Goal: Task Accomplishment & Management: Manage account settings

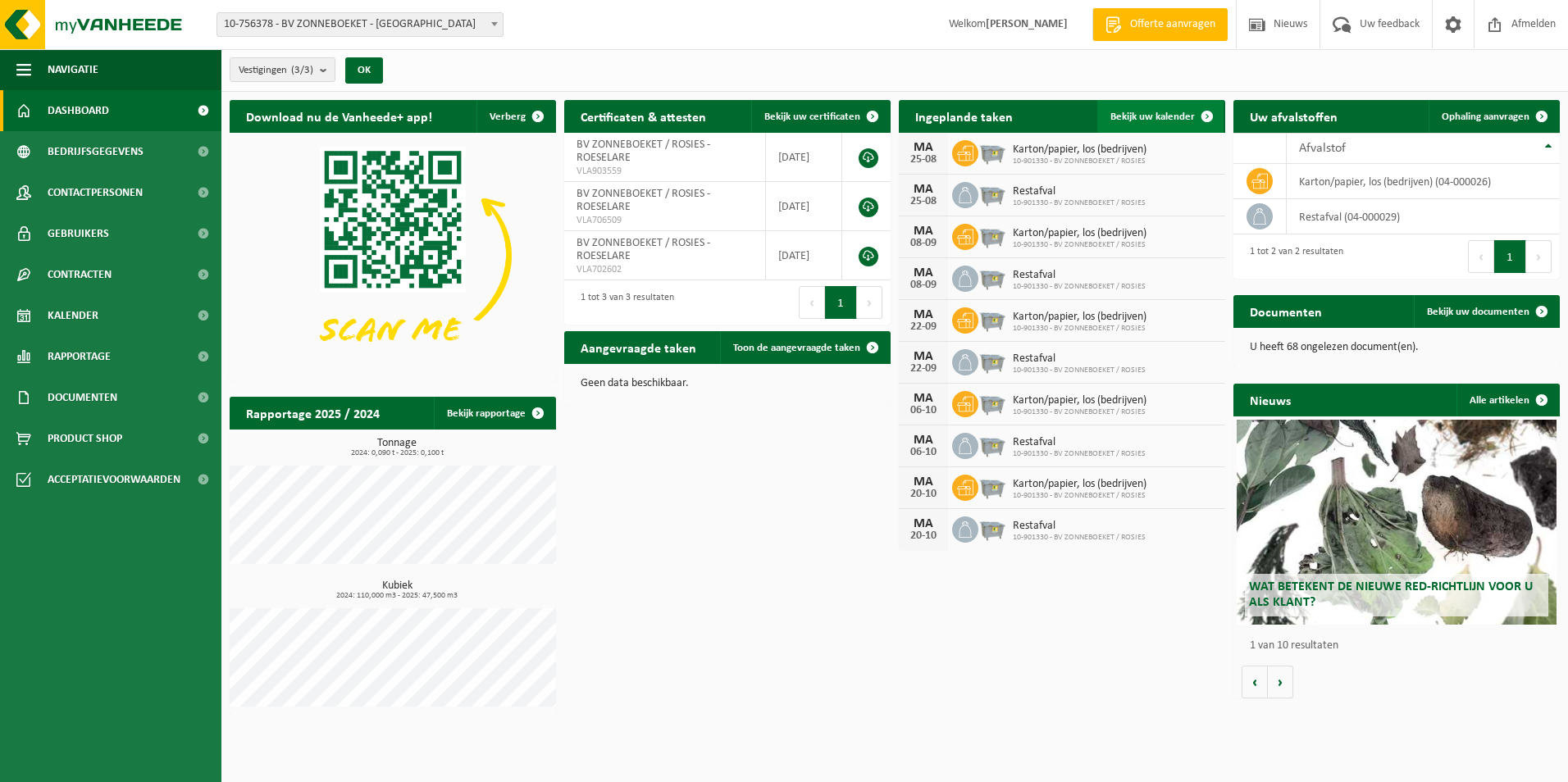
click at [1139, 112] on span "Bekijk uw kalender" at bounding box center [1152, 117] width 85 height 11
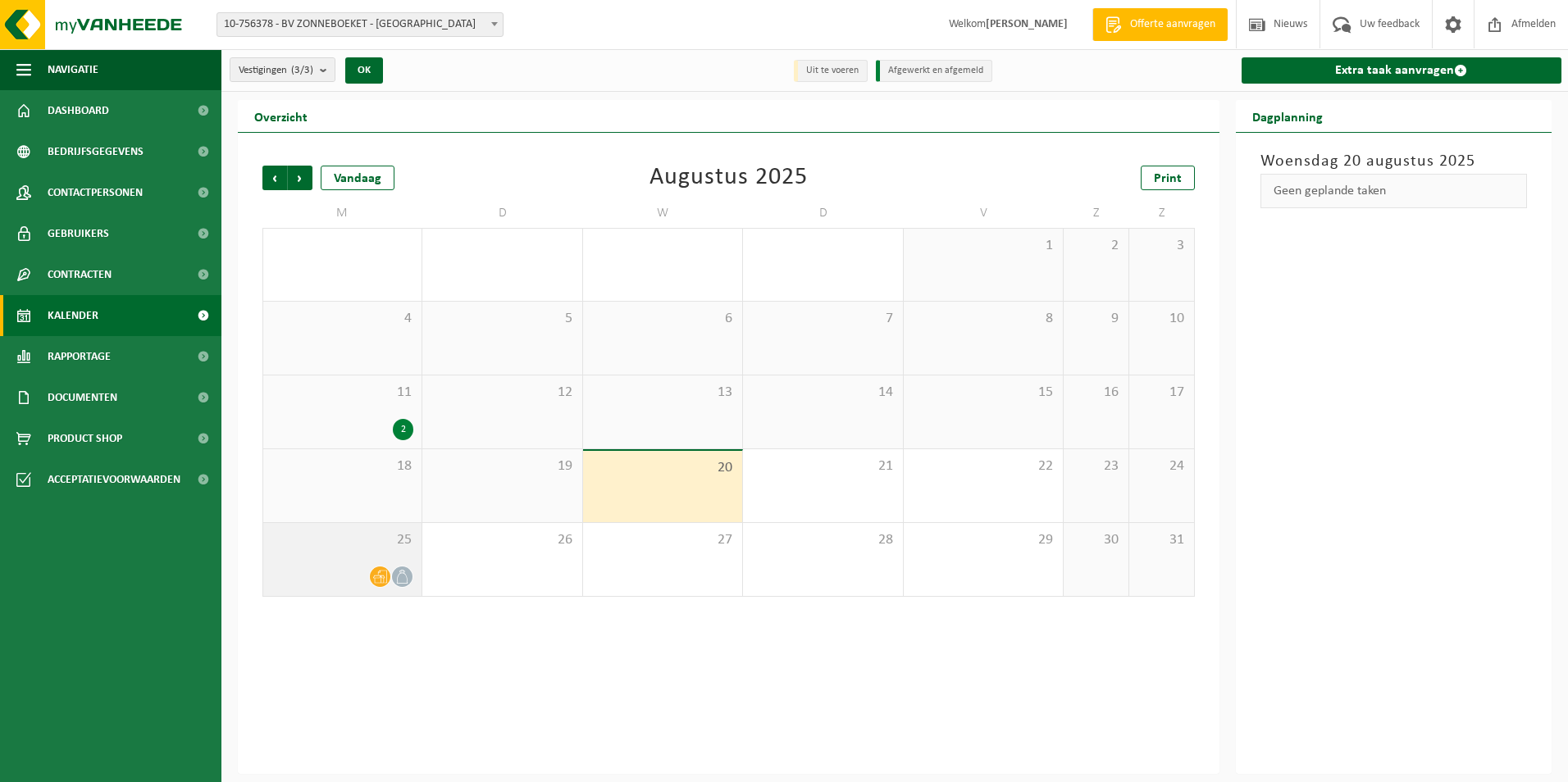
click at [387, 553] on div "25" at bounding box center [342, 560] width 158 height 73
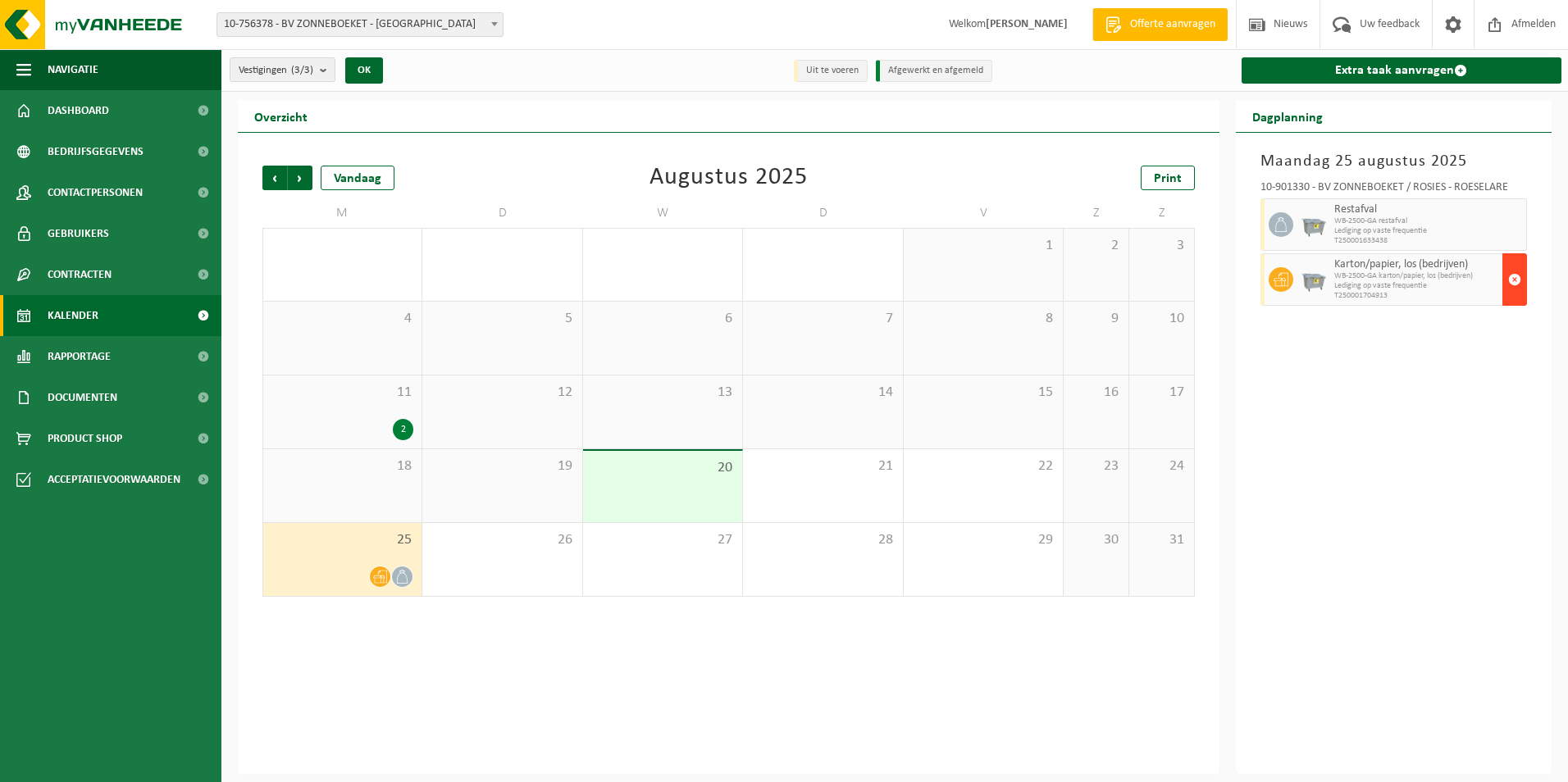
click at [1512, 277] on span "button" at bounding box center [1515, 280] width 14 height 33
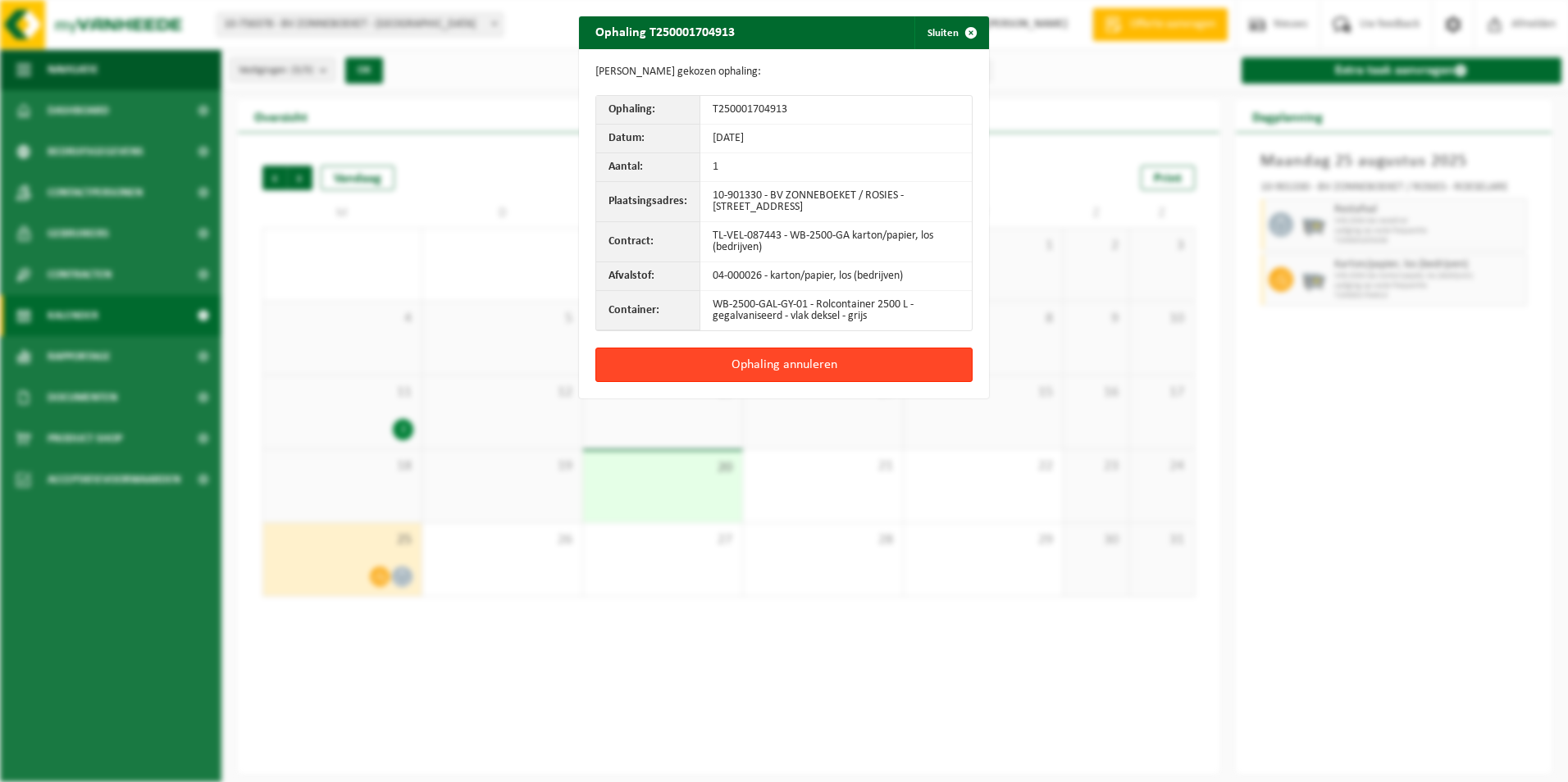
click at [886, 367] on button "Ophaling annuleren" at bounding box center [784, 364] width 377 height 34
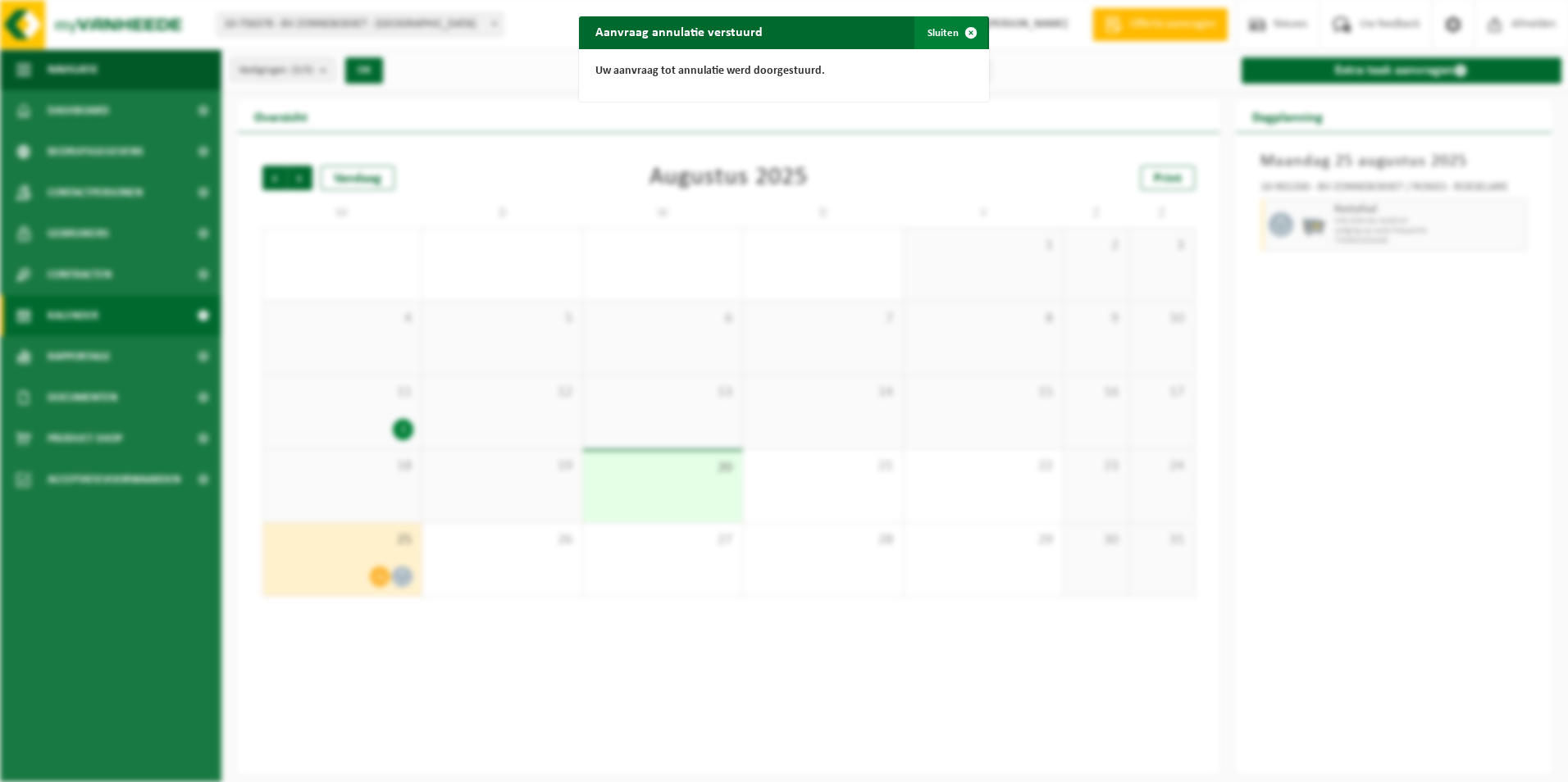
click at [955, 29] on span "button" at bounding box center [971, 33] width 33 height 33
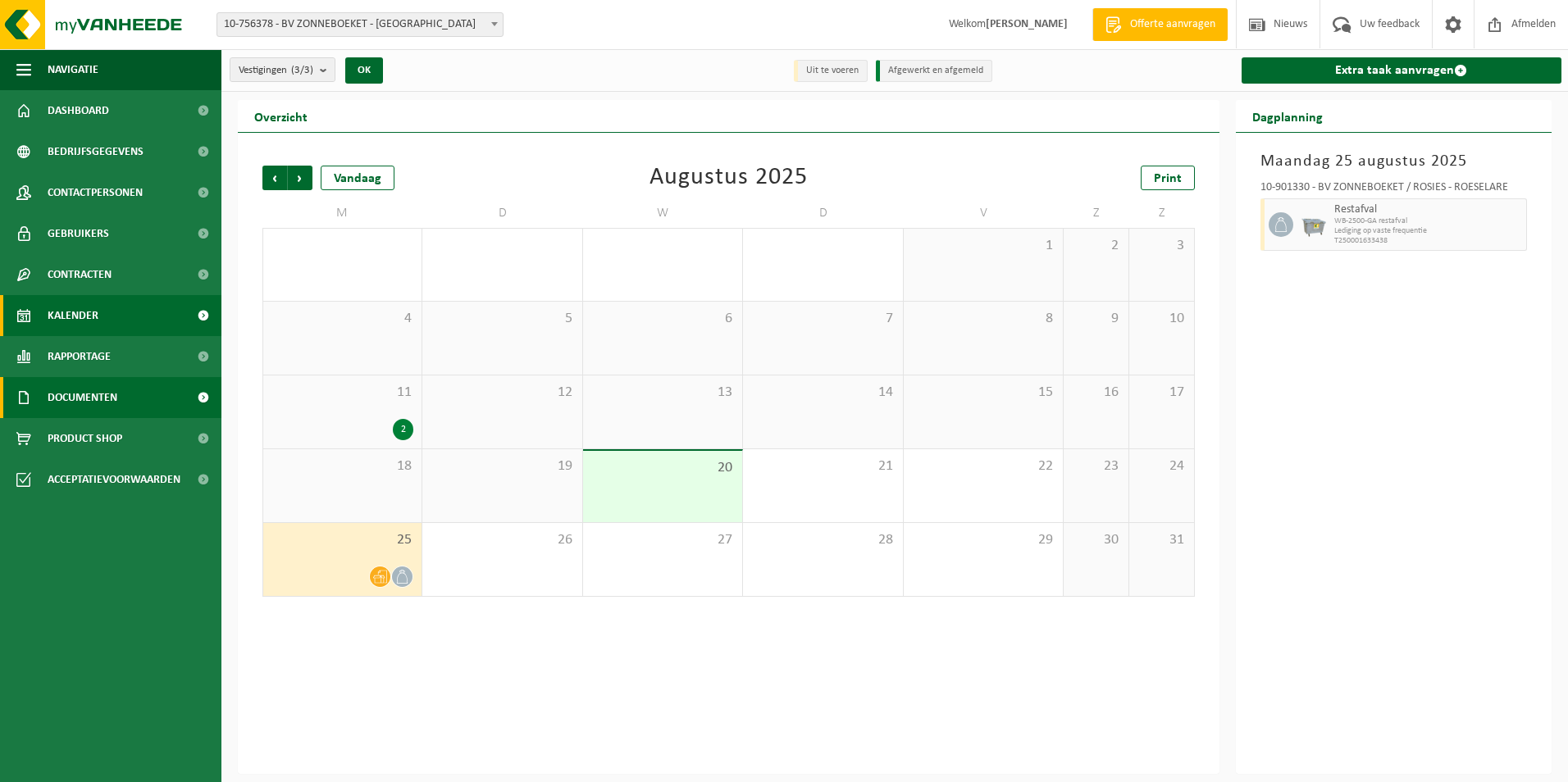
click at [87, 395] on span "Documenten" at bounding box center [83, 397] width 70 height 41
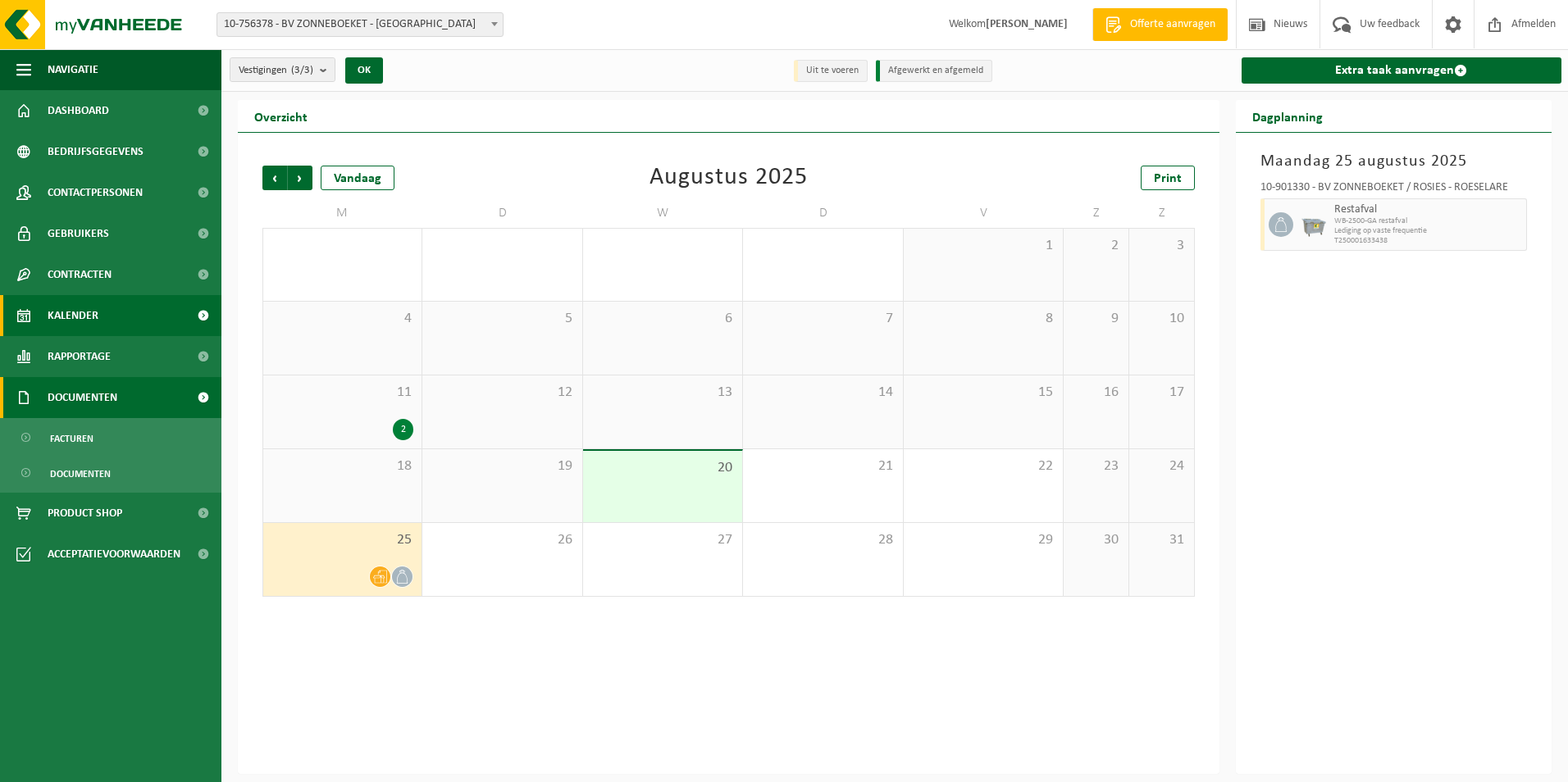
click at [86, 391] on span "Documenten" at bounding box center [83, 397] width 70 height 41
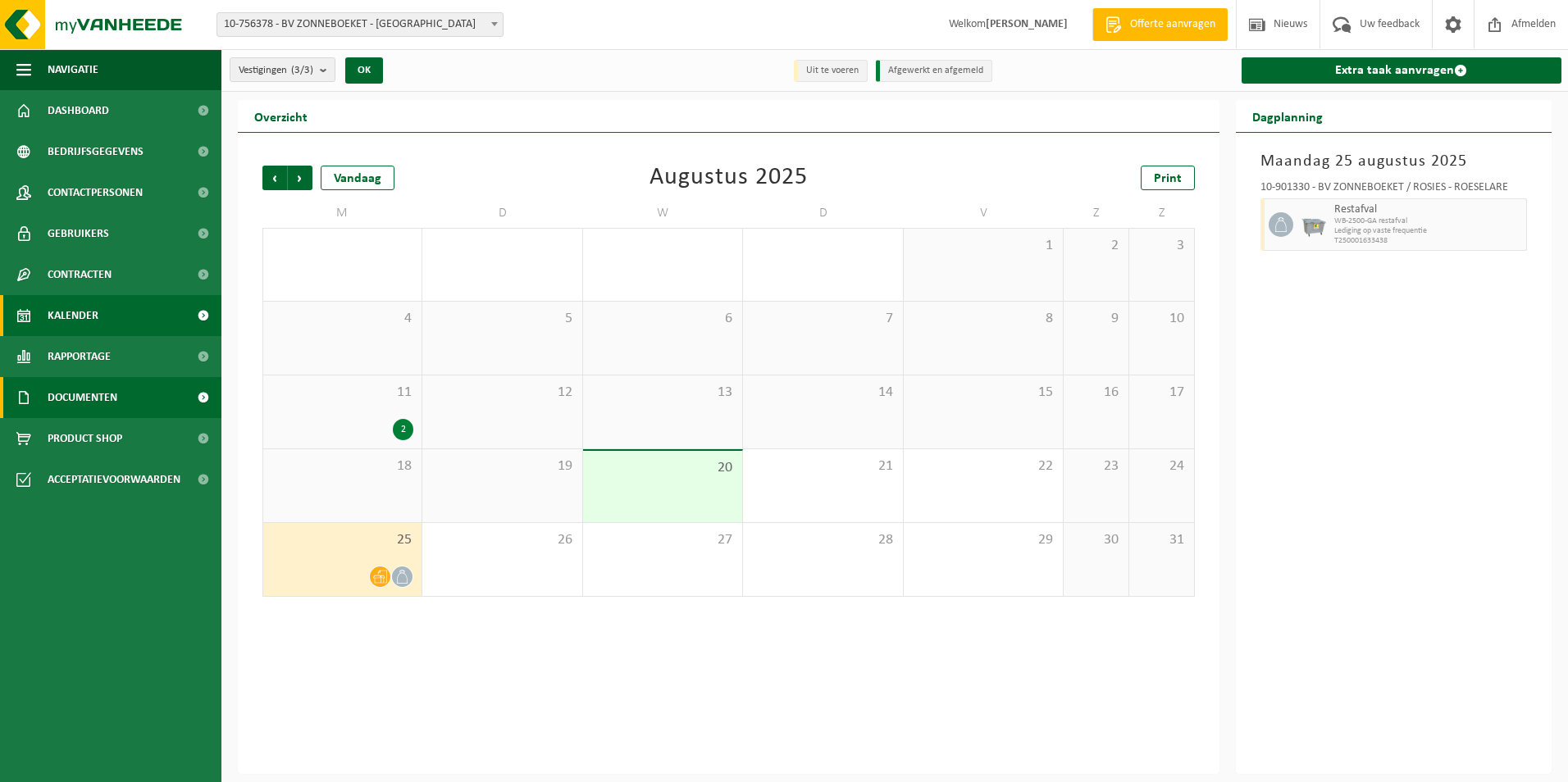
click at [206, 396] on span at bounding box center [203, 397] width 37 height 41
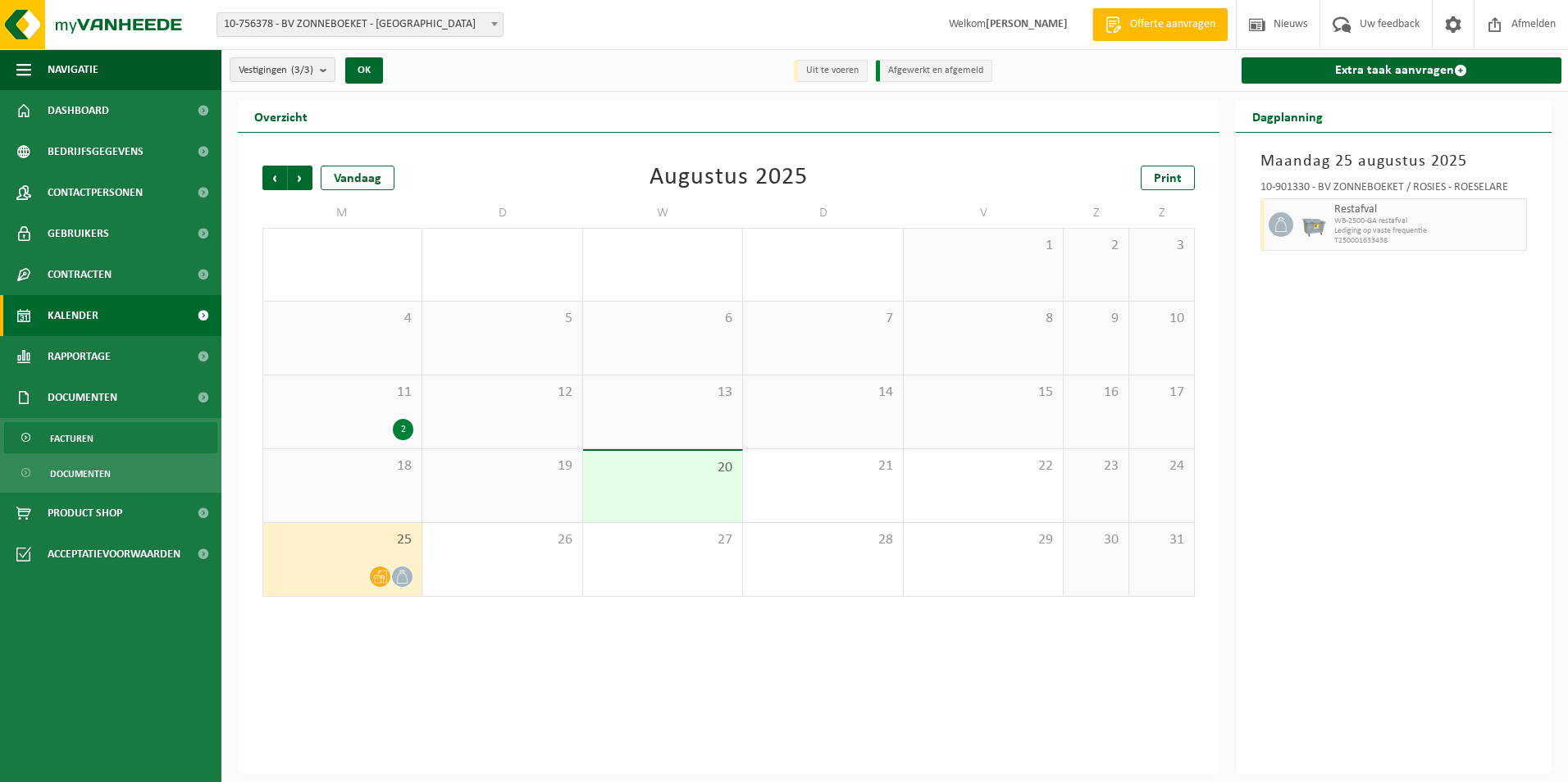
click at [177, 429] on link "Facturen" at bounding box center [110, 438] width 213 height 31
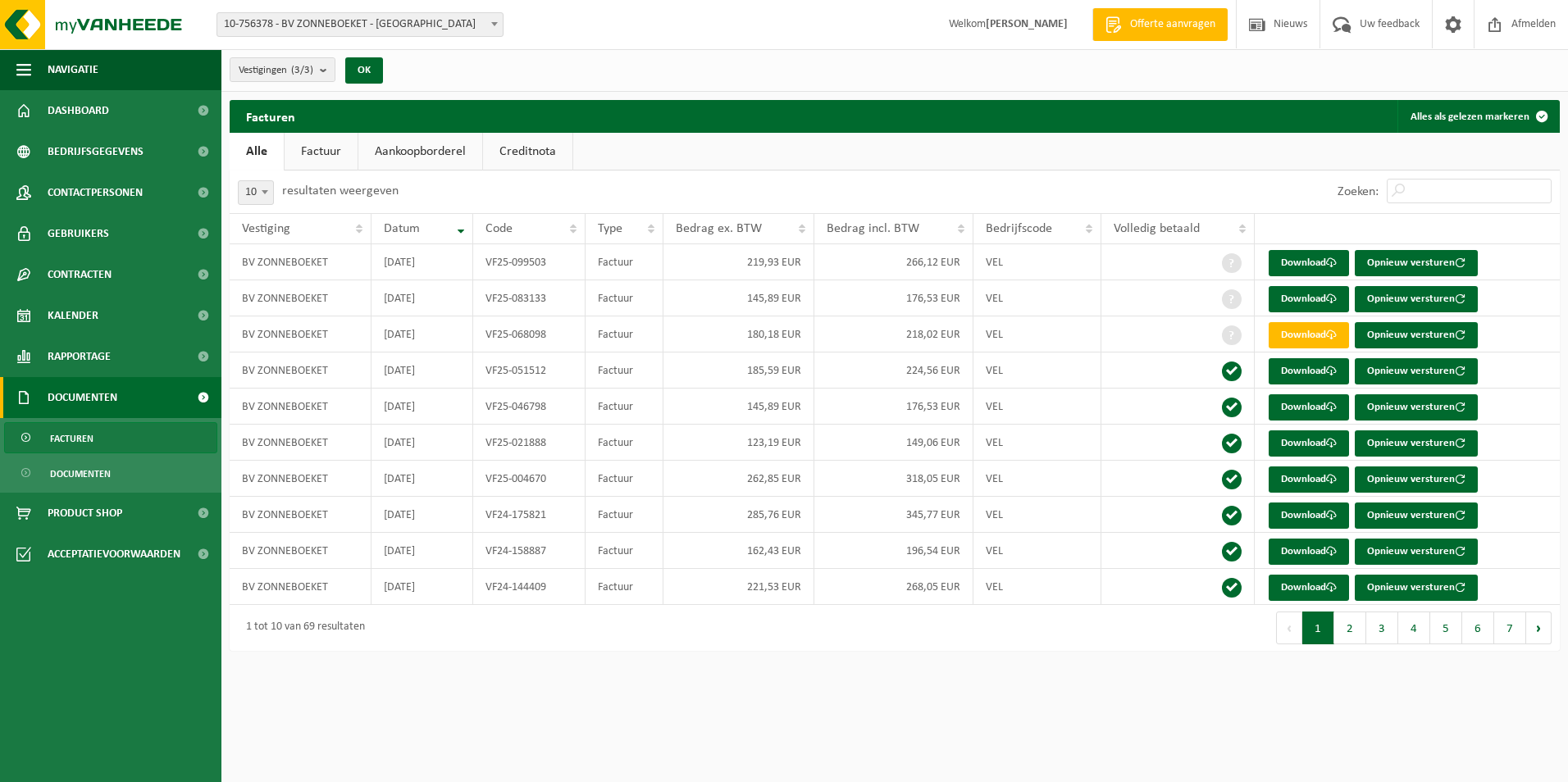
click at [1417, 77] on div "Vestigingen (3/3) Alles selecteren Alles deselecteren BV ZONNEBOEKET - ROESELAR…" at bounding box center [895, 71] width 1346 height 43
